Goal: Complete application form

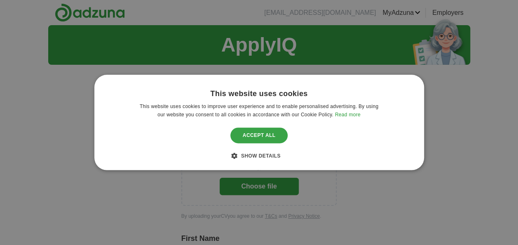
click at [278, 138] on div "Accept all" at bounding box center [259, 135] width 58 height 16
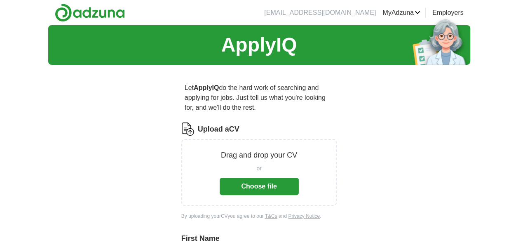
click at [263, 185] on button "Choose file" at bounding box center [259, 186] width 79 height 17
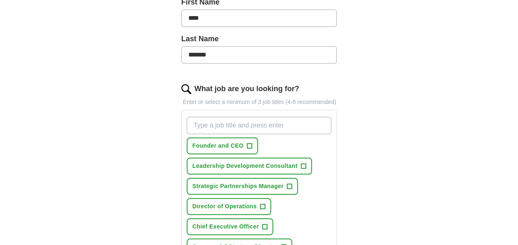
scroll to position [214, 0]
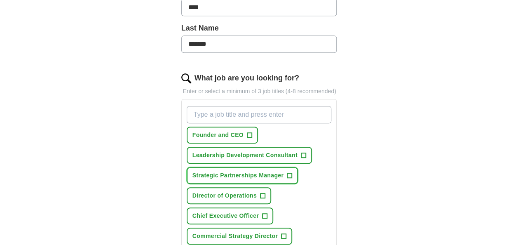
click at [290, 173] on span "+" at bounding box center [289, 175] width 5 height 7
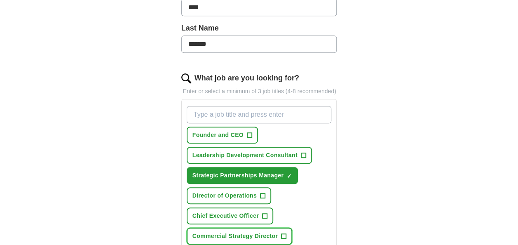
click at [283, 234] on span "+" at bounding box center [283, 236] width 5 height 7
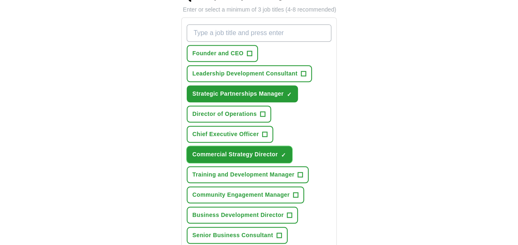
scroll to position [297, 0]
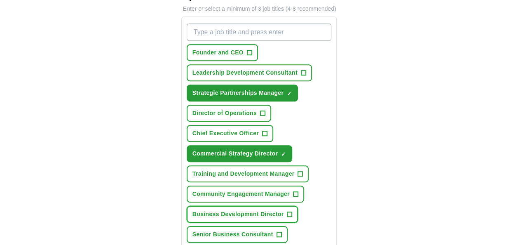
click at [288, 212] on span "+" at bounding box center [289, 214] width 5 height 7
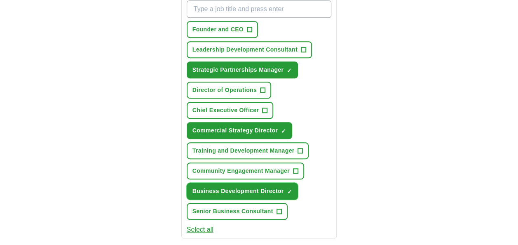
scroll to position [313, 0]
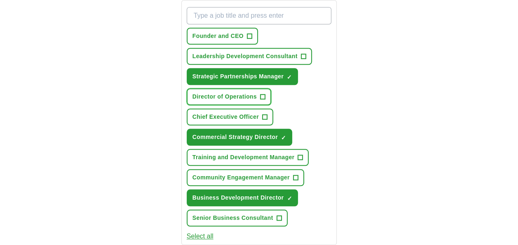
click at [261, 93] on span "+" at bounding box center [262, 96] width 5 height 7
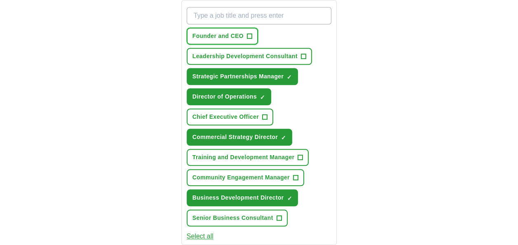
click at [251, 36] on span "+" at bounding box center [249, 36] width 5 height 7
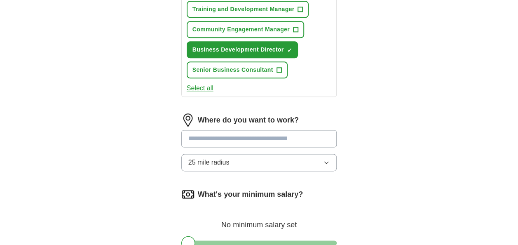
scroll to position [461, 0]
click at [276, 136] on input at bounding box center [259, 137] width 156 height 17
type input "******"
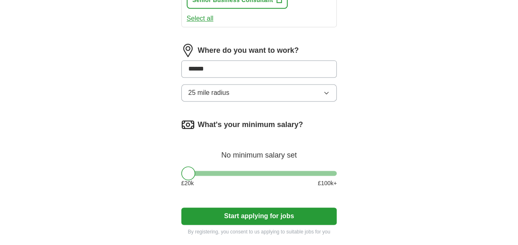
scroll to position [544, 0]
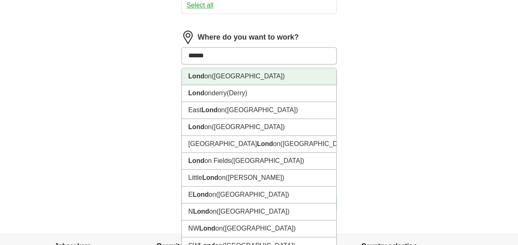
click at [271, 77] on li "Lond on ([GEOGRAPHIC_DATA])" at bounding box center [259, 76] width 155 height 17
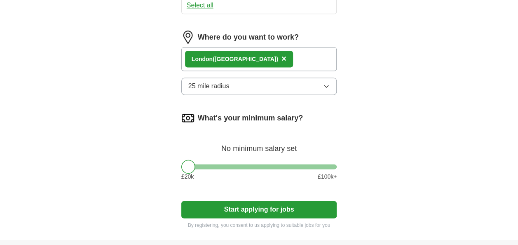
click at [329, 83] on icon "button" at bounding box center [326, 86] width 7 height 7
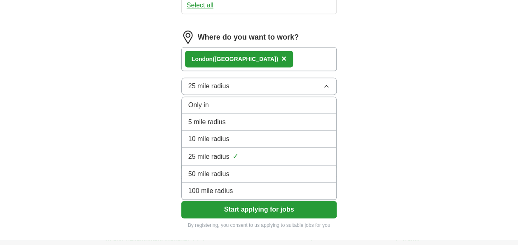
click at [305, 138] on div "10 mile radius" at bounding box center [259, 139] width 142 height 10
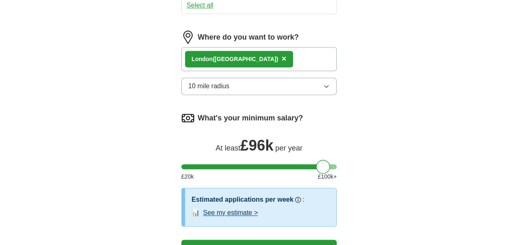
click at [323, 164] on div at bounding box center [259, 166] width 156 height 5
click at [311, 164] on div at bounding box center [259, 166] width 156 height 5
click at [301, 164] on div at bounding box center [259, 166] width 156 height 5
click at [292, 164] on div at bounding box center [259, 166] width 156 height 5
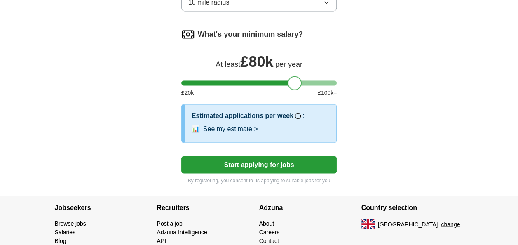
scroll to position [643, 0]
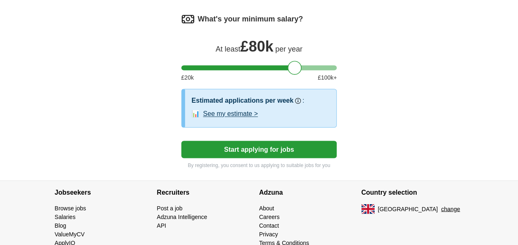
click at [294, 146] on button "Start applying for jobs" at bounding box center [259, 148] width 156 height 17
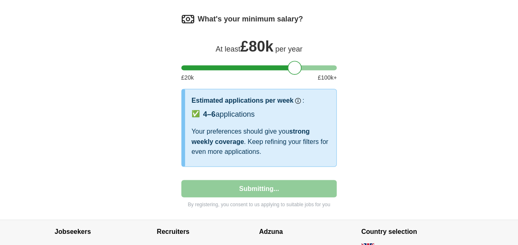
select select "**"
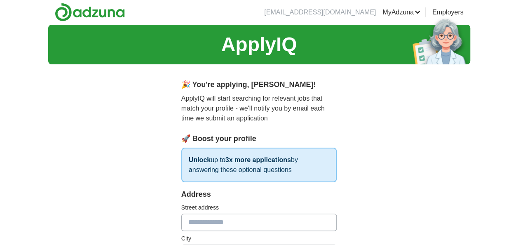
scroll to position [0, 0]
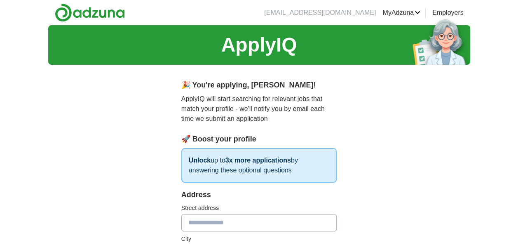
click at [267, 221] on input "text" at bounding box center [259, 222] width 156 height 17
type input "**********"
type input "******"
type input "**********"
type input "********"
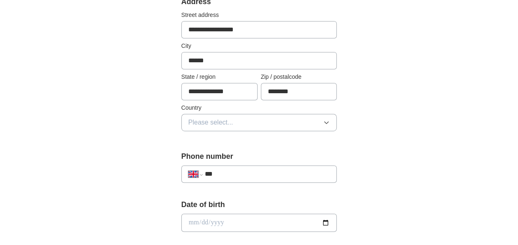
scroll to position [198, 0]
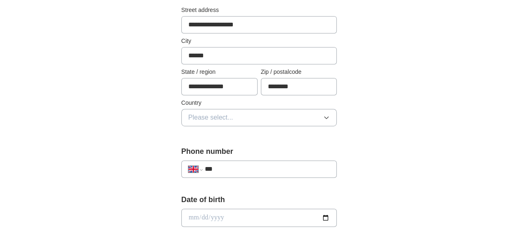
click at [328, 117] on icon "button" at bounding box center [327, 118] width 4 height 2
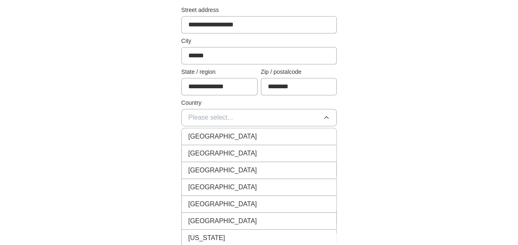
click at [318, 131] on div "[GEOGRAPHIC_DATA]" at bounding box center [259, 136] width 142 height 10
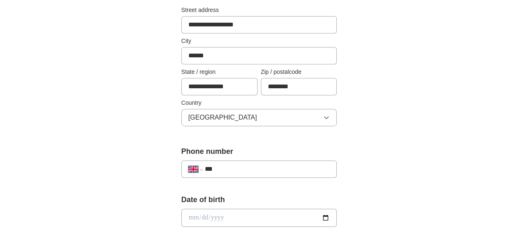
click at [306, 170] on input "***" at bounding box center [267, 169] width 125 height 10
type input "**********"
click at [215, 215] on input "date" at bounding box center [259, 217] width 156 height 18
click at [189, 215] on input "date" at bounding box center [259, 217] width 156 height 18
type input "**********"
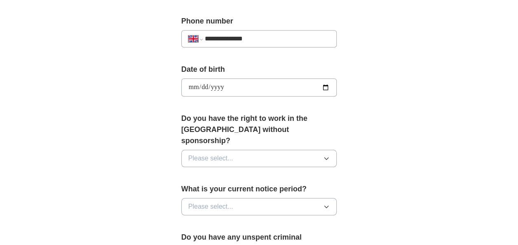
scroll to position [330, 0]
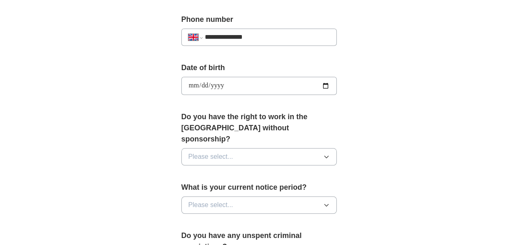
click at [327, 153] on icon "button" at bounding box center [326, 156] width 7 height 7
click at [314, 171] on div "Yes" at bounding box center [259, 176] width 142 height 10
click at [326, 201] on icon "button" at bounding box center [326, 204] width 7 height 7
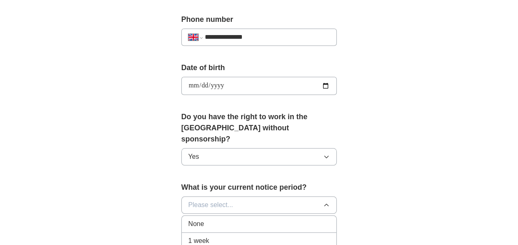
click at [320, 219] on div "None" at bounding box center [259, 224] width 142 height 10
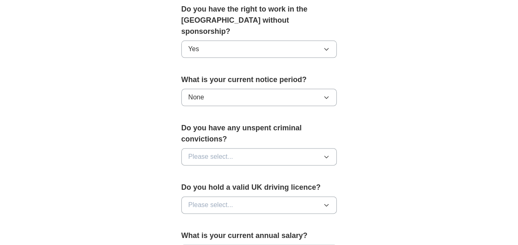
scroll to position [445, 0]
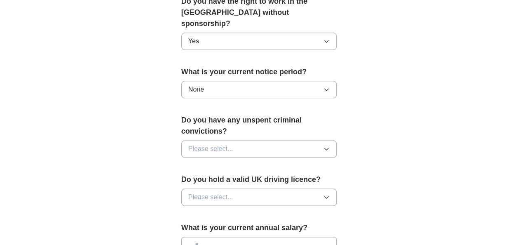
click at [327, 145] on icon "button" at bounding box center [326, 148] width 7 height 7
click at [317, 163] on div "Yes" at bounding box center [259, 168] width 142 height 10
click at [325, 194] on icon "button" at bounding box center [326, 197] width 7 height 7
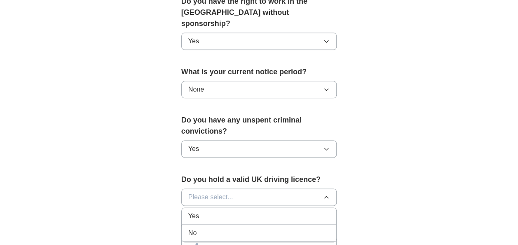
click at [320, 211] on div "Yes" at bounding box center [259, 216] width 142 height 10
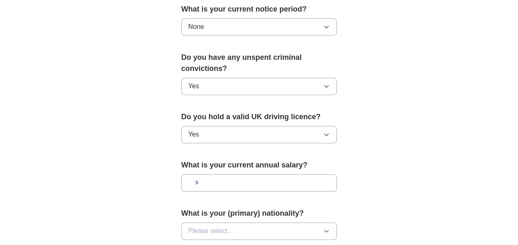
scroll to position [511, 0]
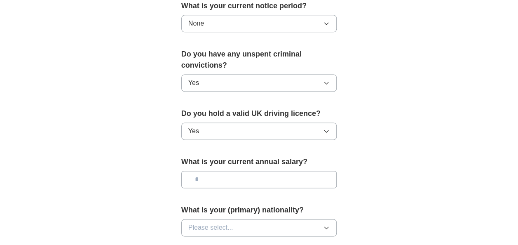
click at [224, 171] on input "text" at bounding box center [259, 179] width 156 height 17
type input "********"
click at [326, 224] on icon "button" at bounding box center [326, 227] width 7 height 7
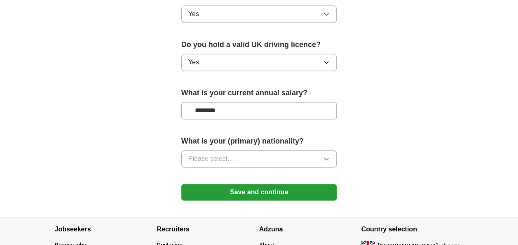
scroll to position [593, 0]
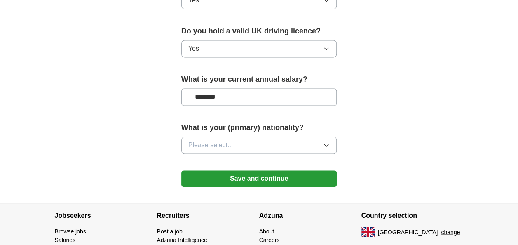
click at [327, 142] on icon "button" at bounding box center [326, 145] width 7 height 7
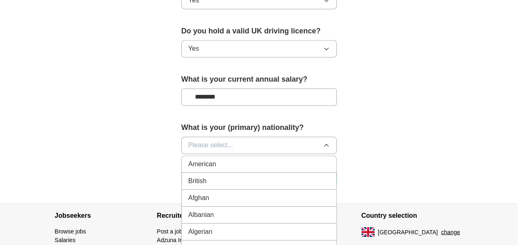
click at [306, 176] on div "British" at bounding box center [259, 181] width 142 height 10
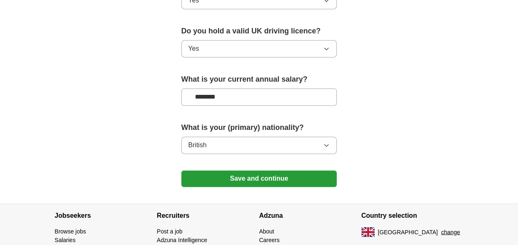
click at [259, 170] on button "Save and continue" at bounding box center [259, 178] width 156 height 16
click at [256, 170] on button "Save and continue" at bounding box center [259, 178] width 156 height 16
